Goal: Information Seeking & Learning: Learn about a topic

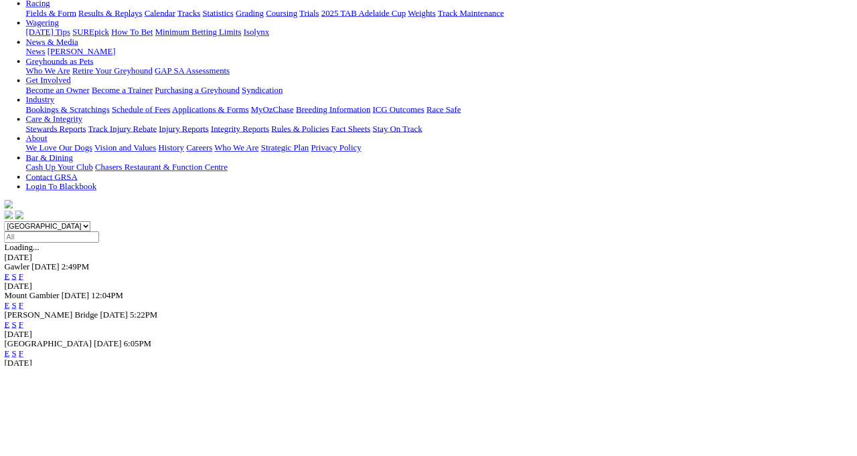
scroll to position [163, 0]
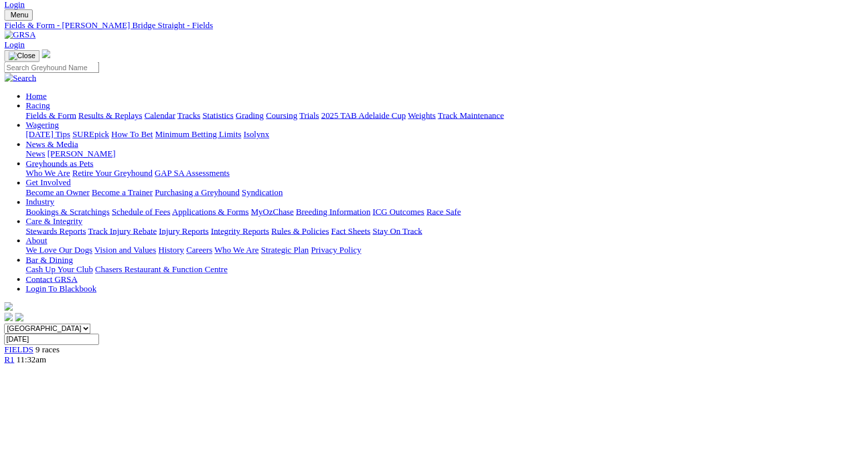
scroll to position [32, 0]
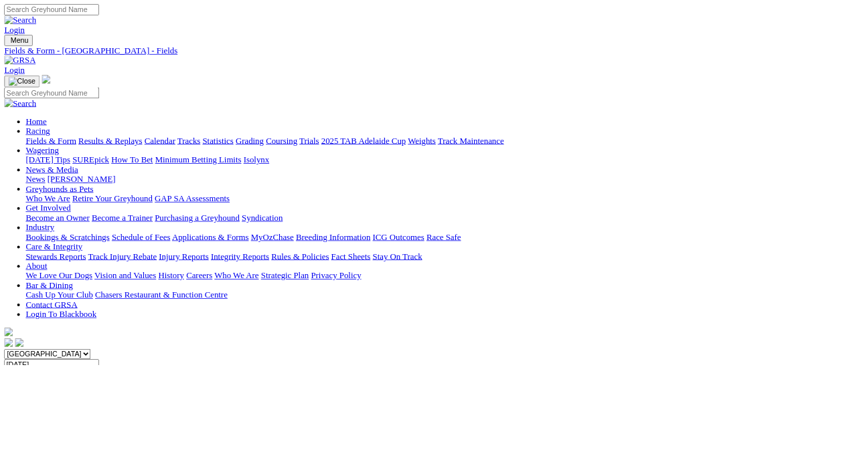
scroll to position [31, 0]
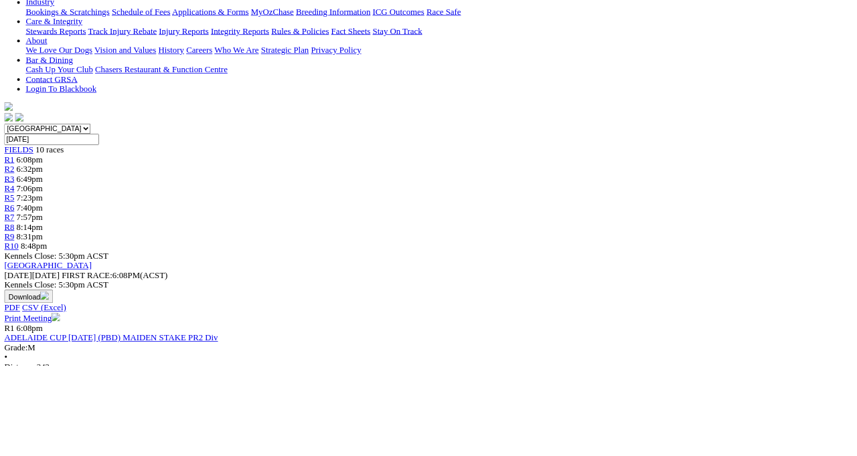
scroll to position [291, 0]
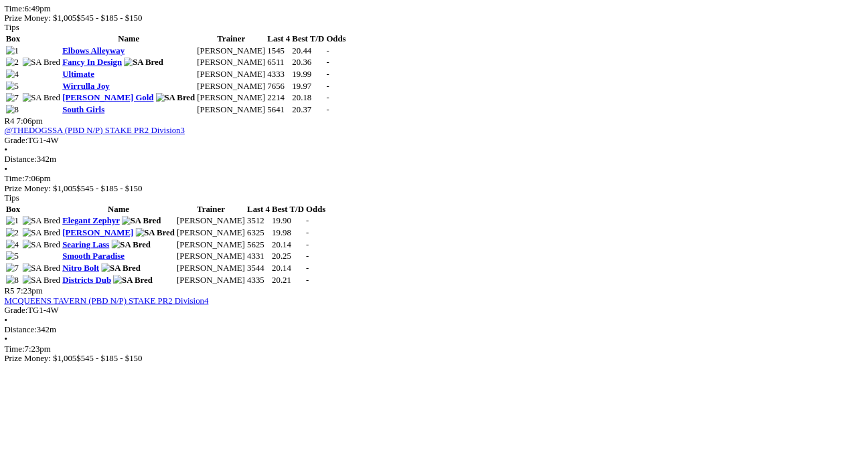
scroll to position [1178, 0]
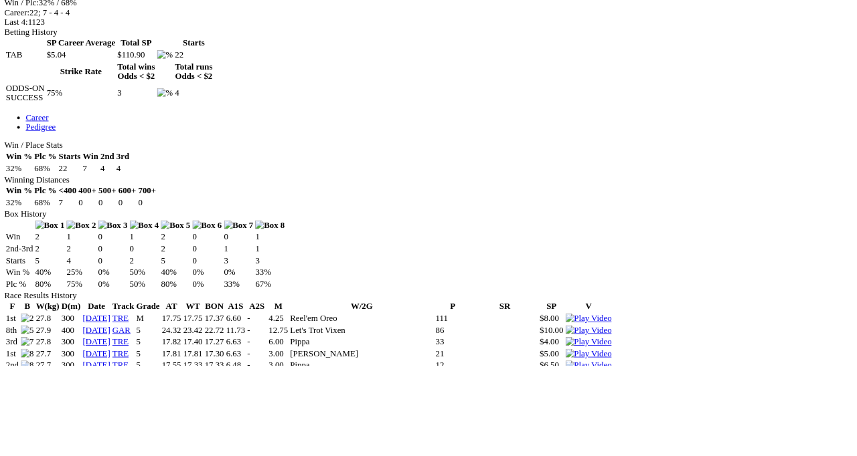
scroll to position [587, 0]
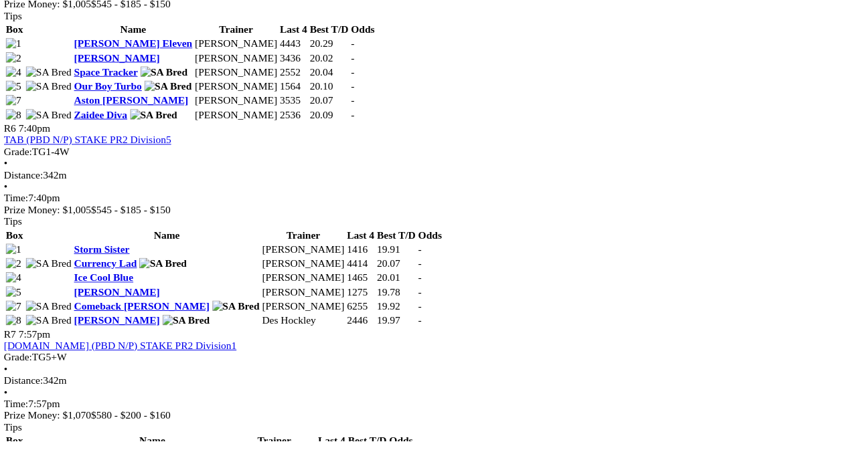
scroll to position [1622, 0]
